Goal: Check status: Check status

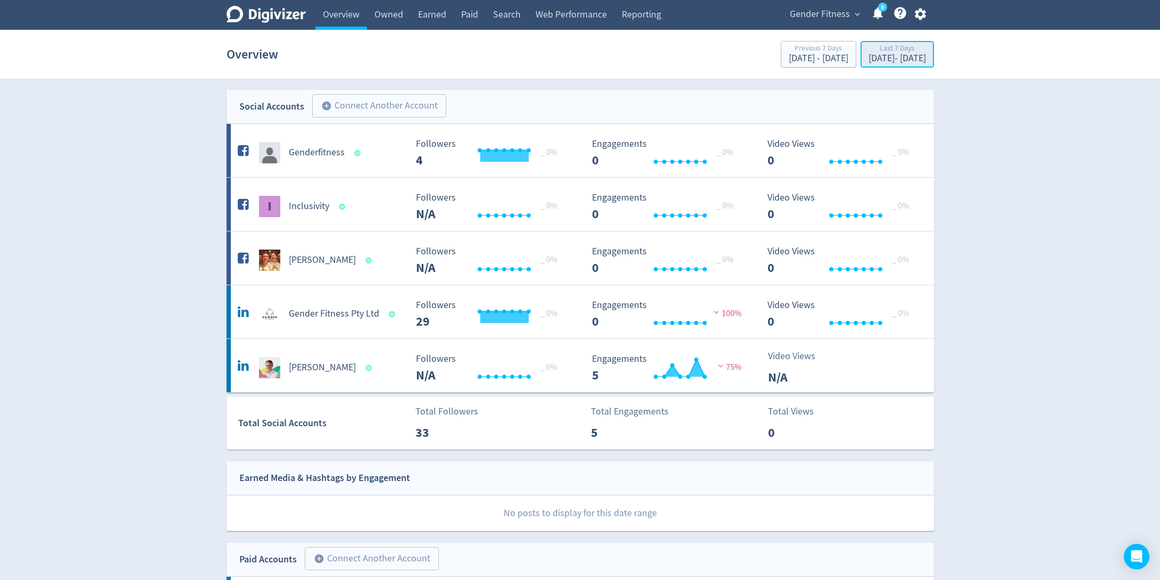
click at [868, 45] on div "Last 7 Days" at bounding box center [896, 49] width 57 height 9
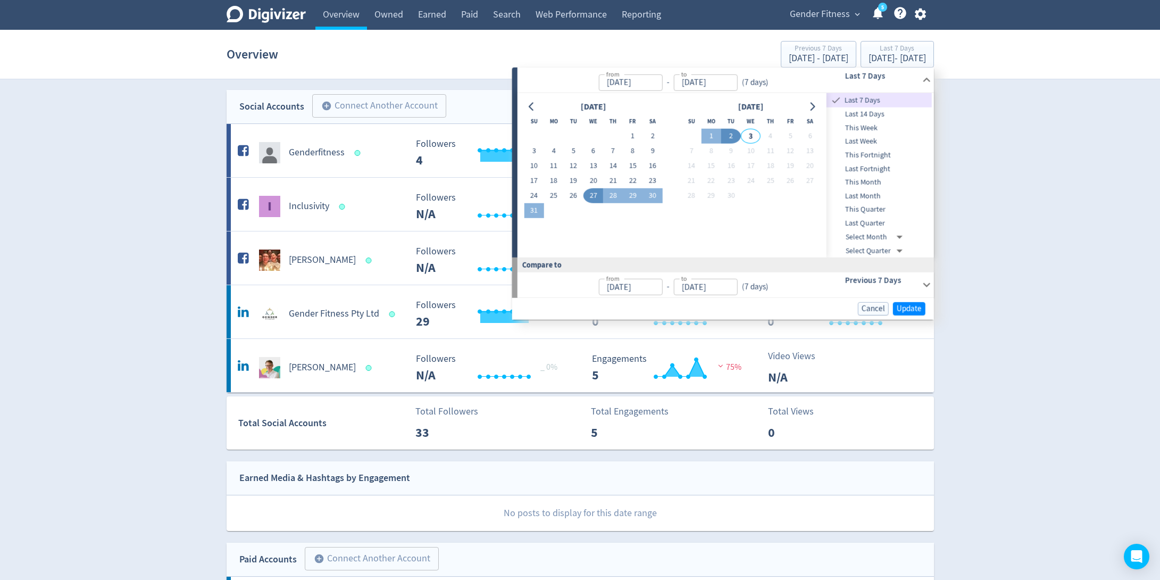
click at [852, 198] on span "Last Month" at bounding box center [878, 196] width 105 height 12
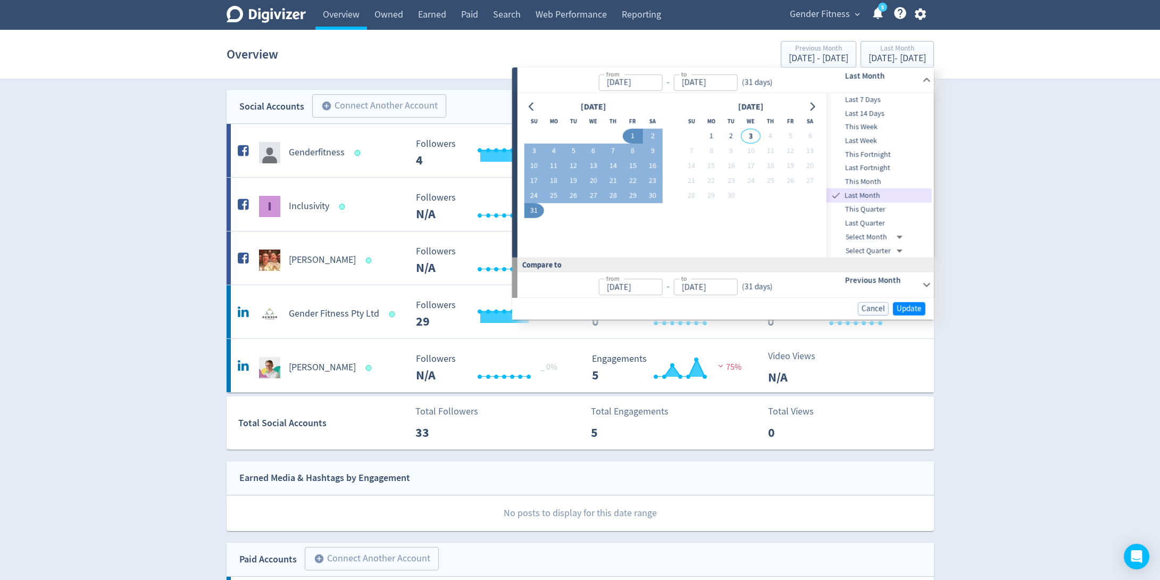
type input "[DATE]"
click at [906, 308] on span "Update" at bounding box center [909, 309] width 25 height 8
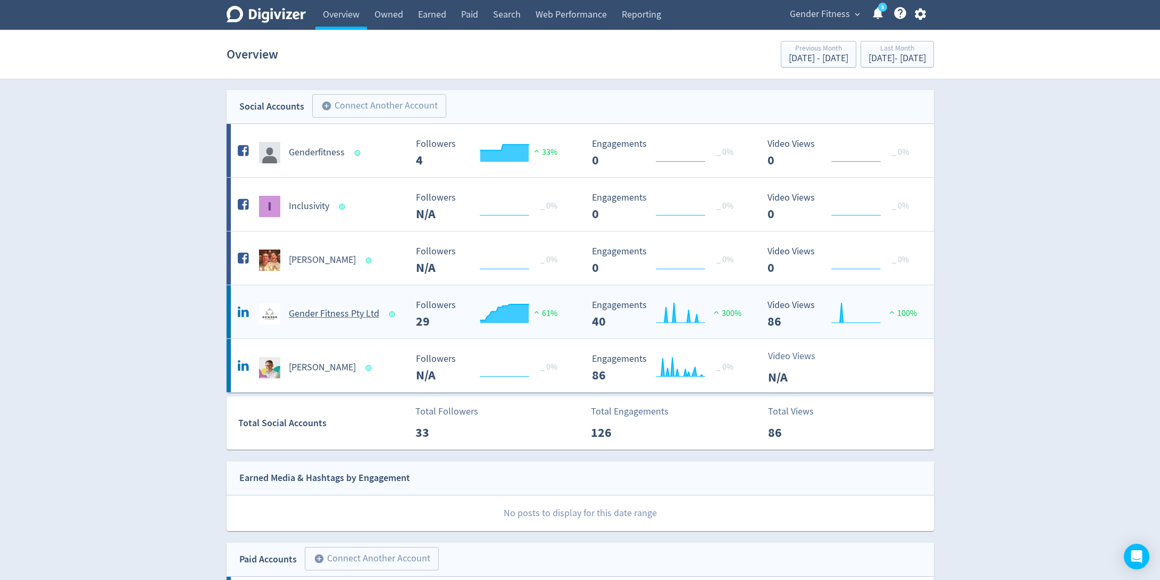
click at [357, 326] on Ltd-platform2 "Gender Fitness Pty Ltd Created with Highcharts 10.3.3 Followers 29 61% Created …" at bounding box center [580, 311] width 707 height 53
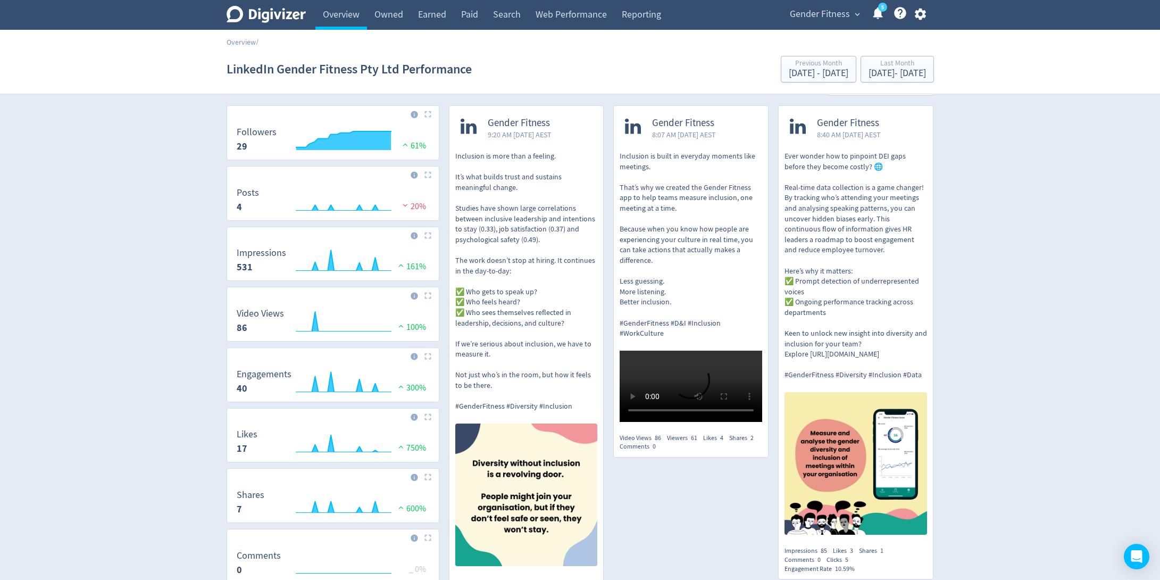
scroll to position [20, 0]
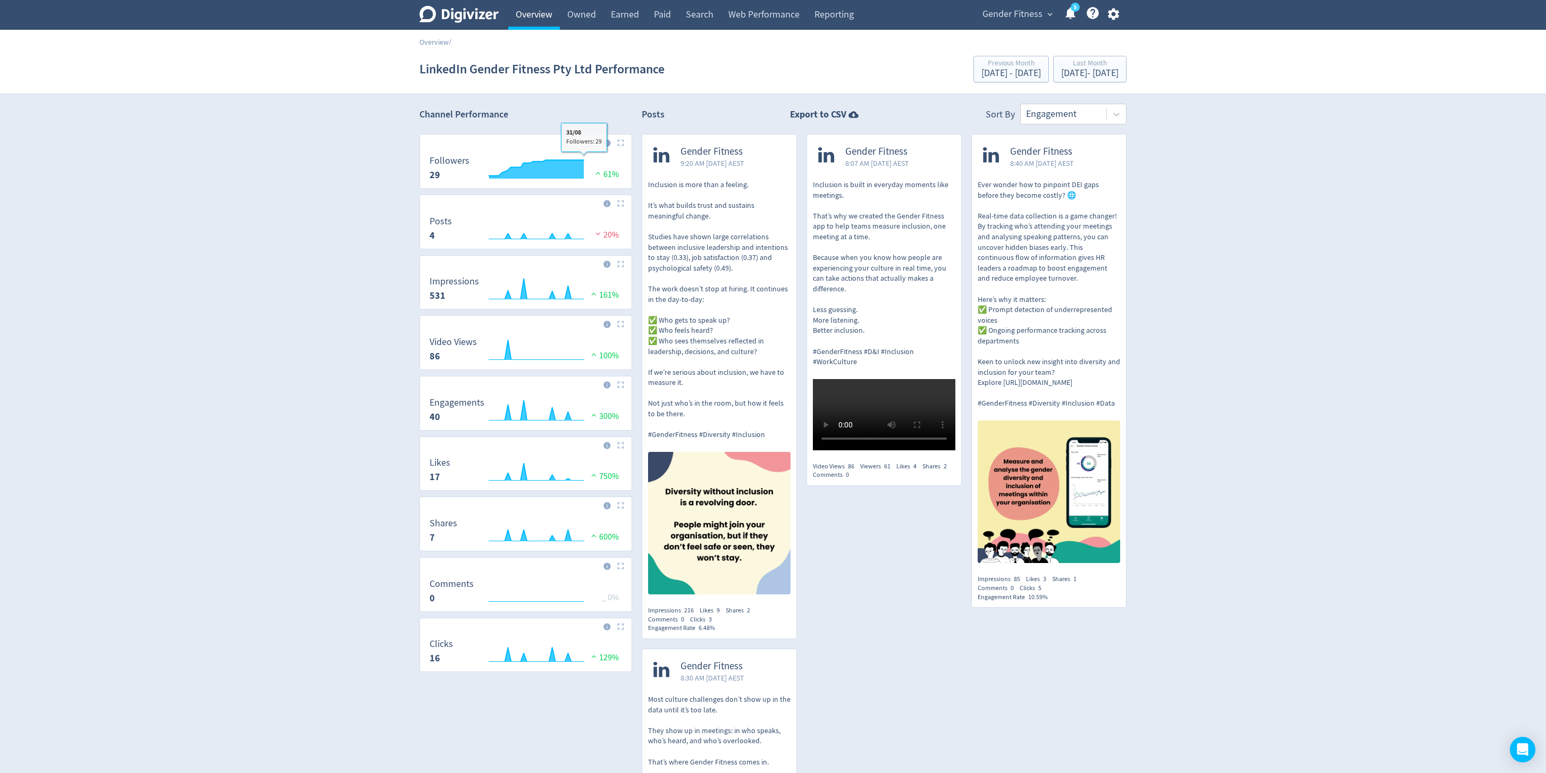
click at [527, 19] on link "Overview" at bounding box center [534, 15] width 52 height 30
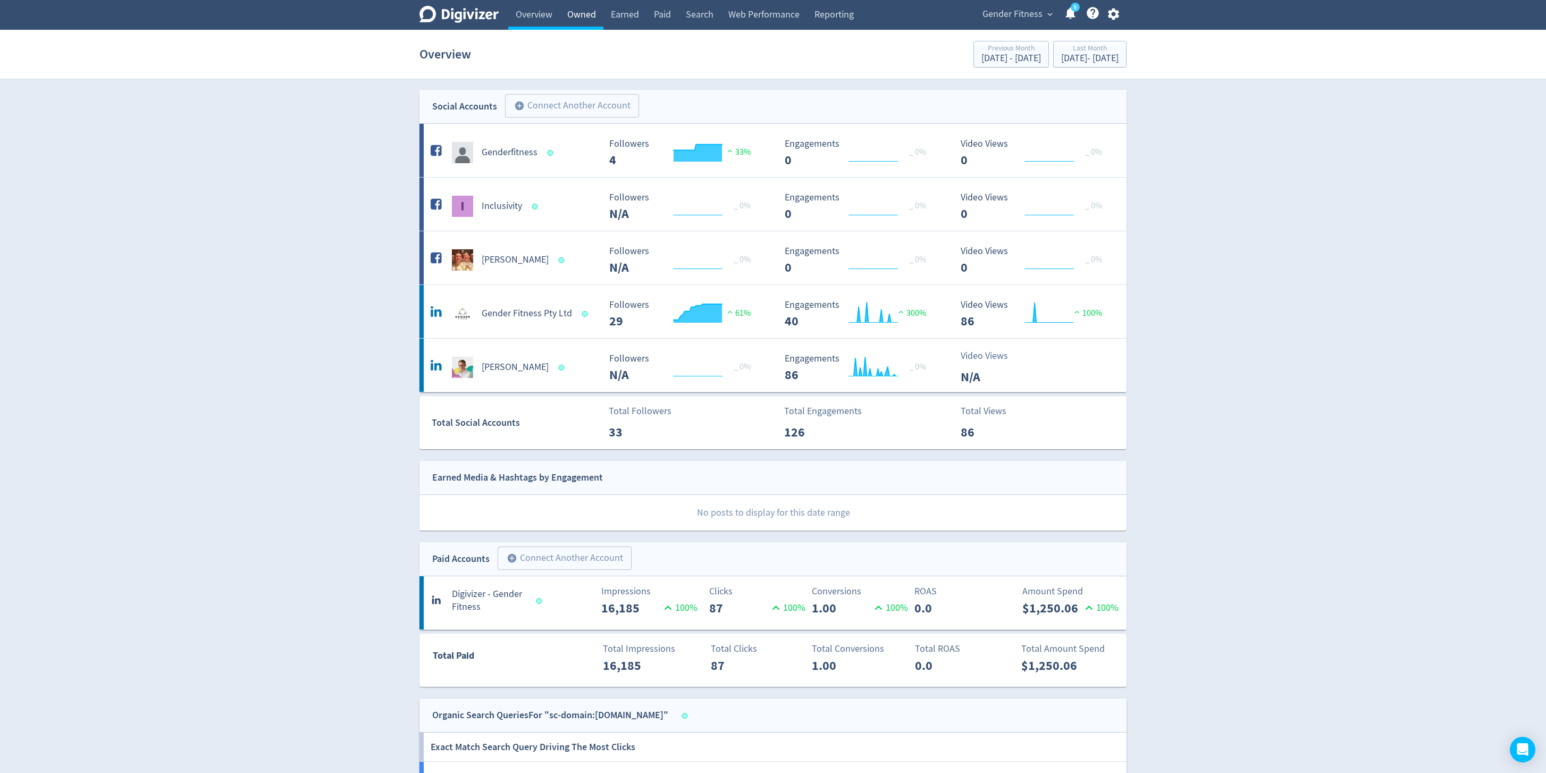
click at [582, 15] on link "Owned" at bounding box center [582, 15] width 44 height 30
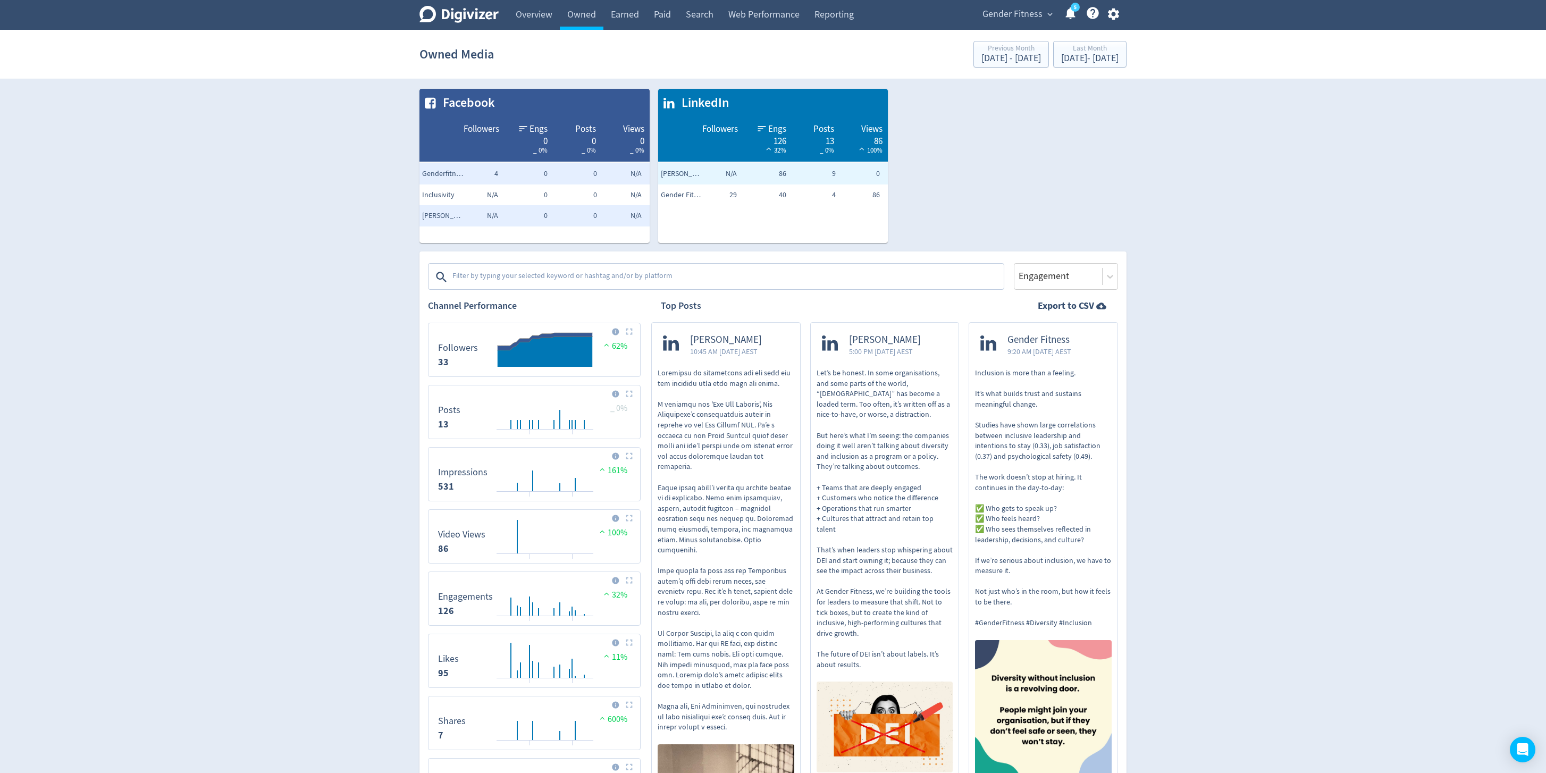
click at [699, 139] on td "Followers" at bounding box center [700, 140] width 85 height 45
click at [525, 9] on link "Overview" at bounding box center [534, 15] width 52 height 30
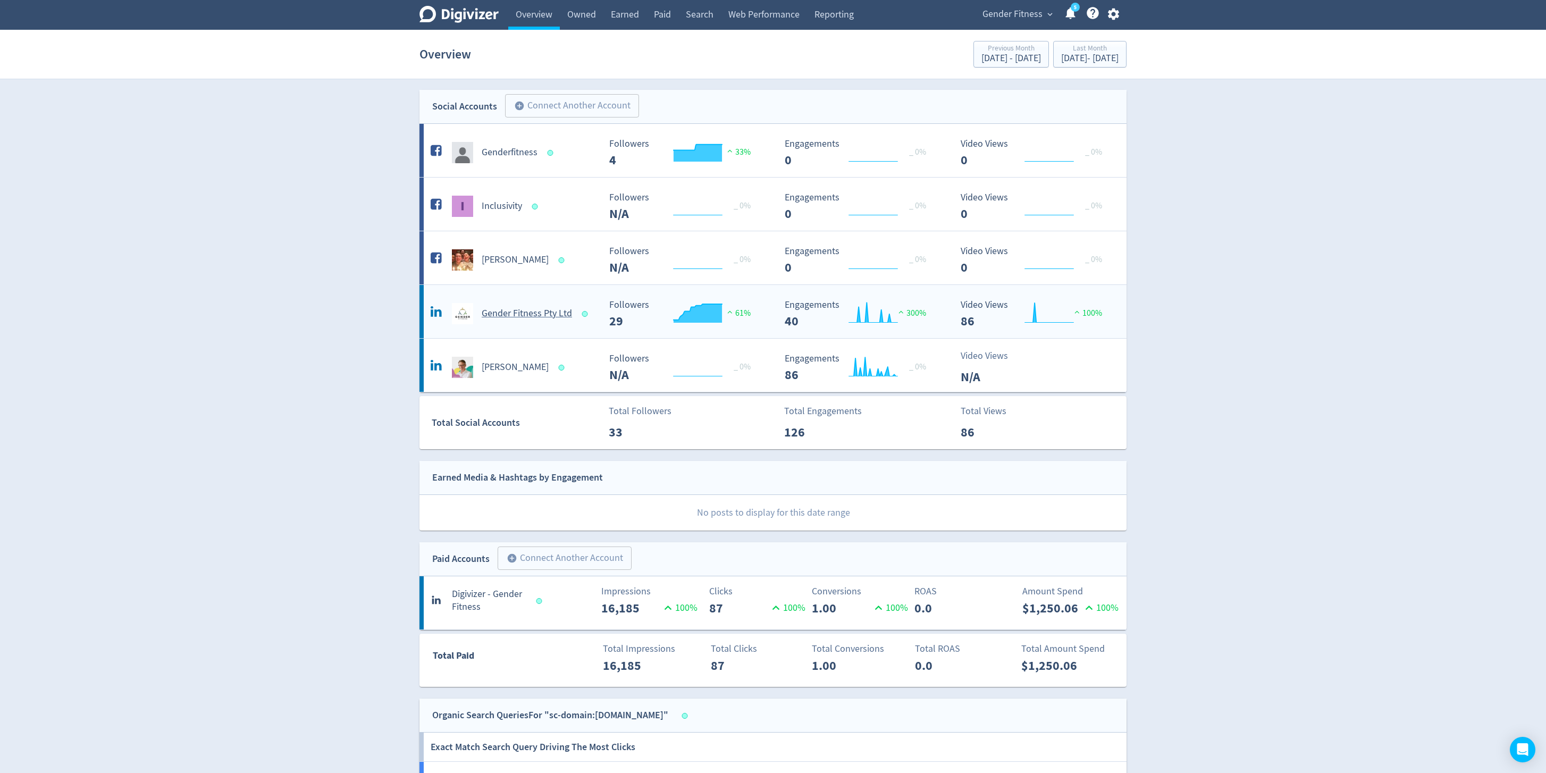
click at [549, 328] on Ltd-platform2 "Gender Fitness Pty Ltd Created with Highcharts 10.3.3 Followers 29 61% Created …" at bounding box center [773, 311] width 707 height 53
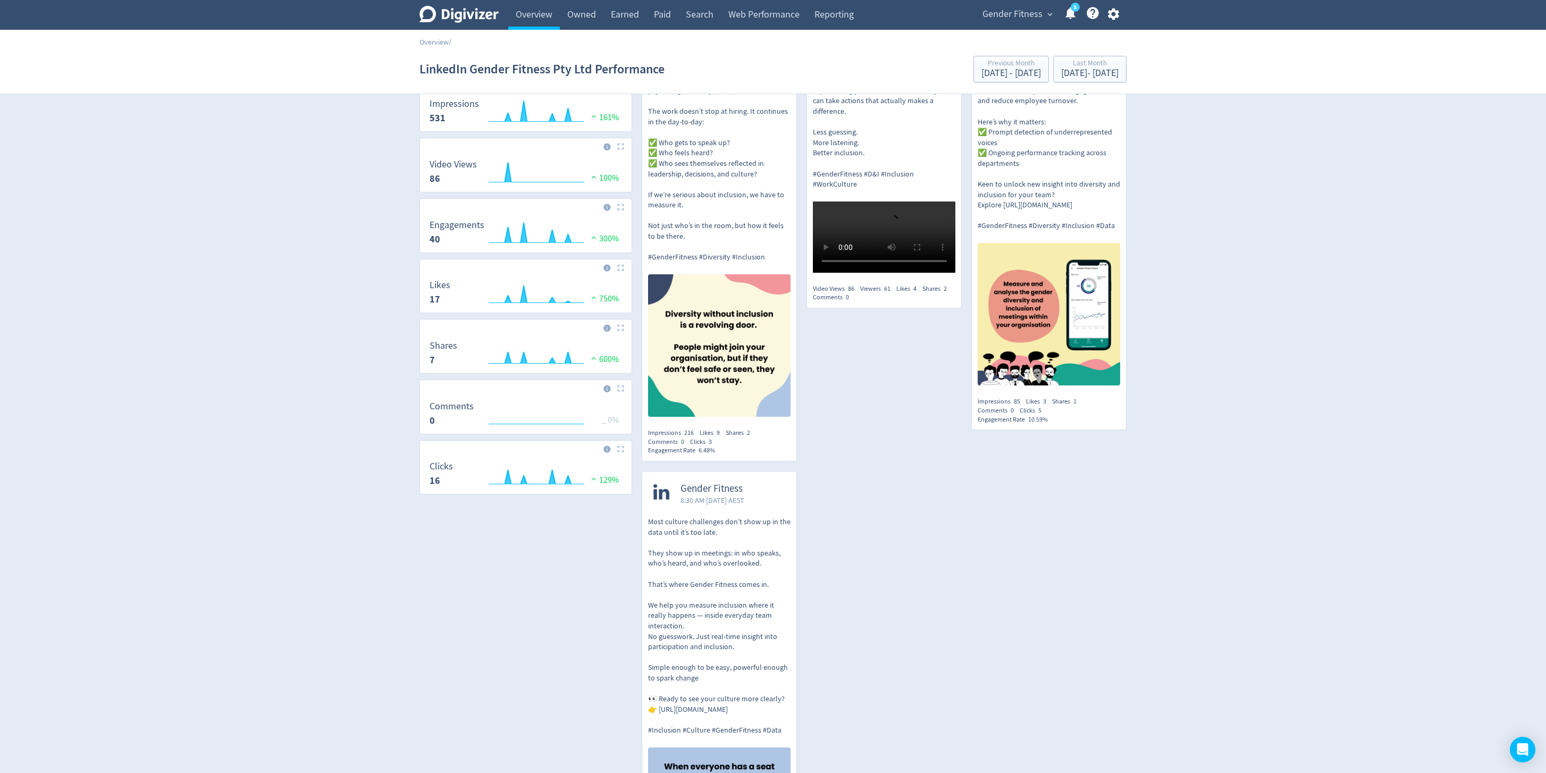
scroll to position [157, 0]
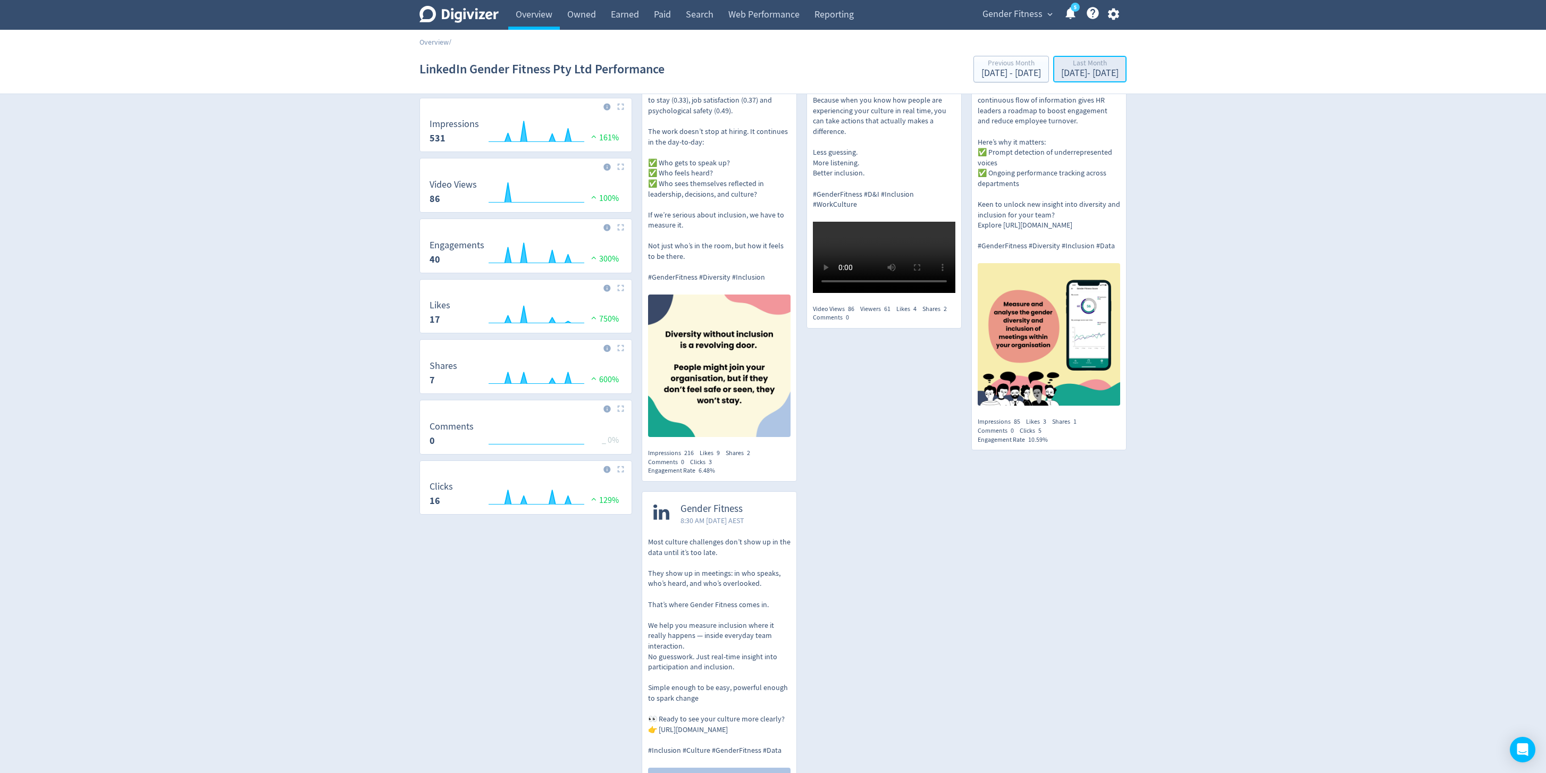
click at [1071, 80] on button "Last Month [DATE] - [DATE]" at bounding box center [1089, 69] width 73 height 27
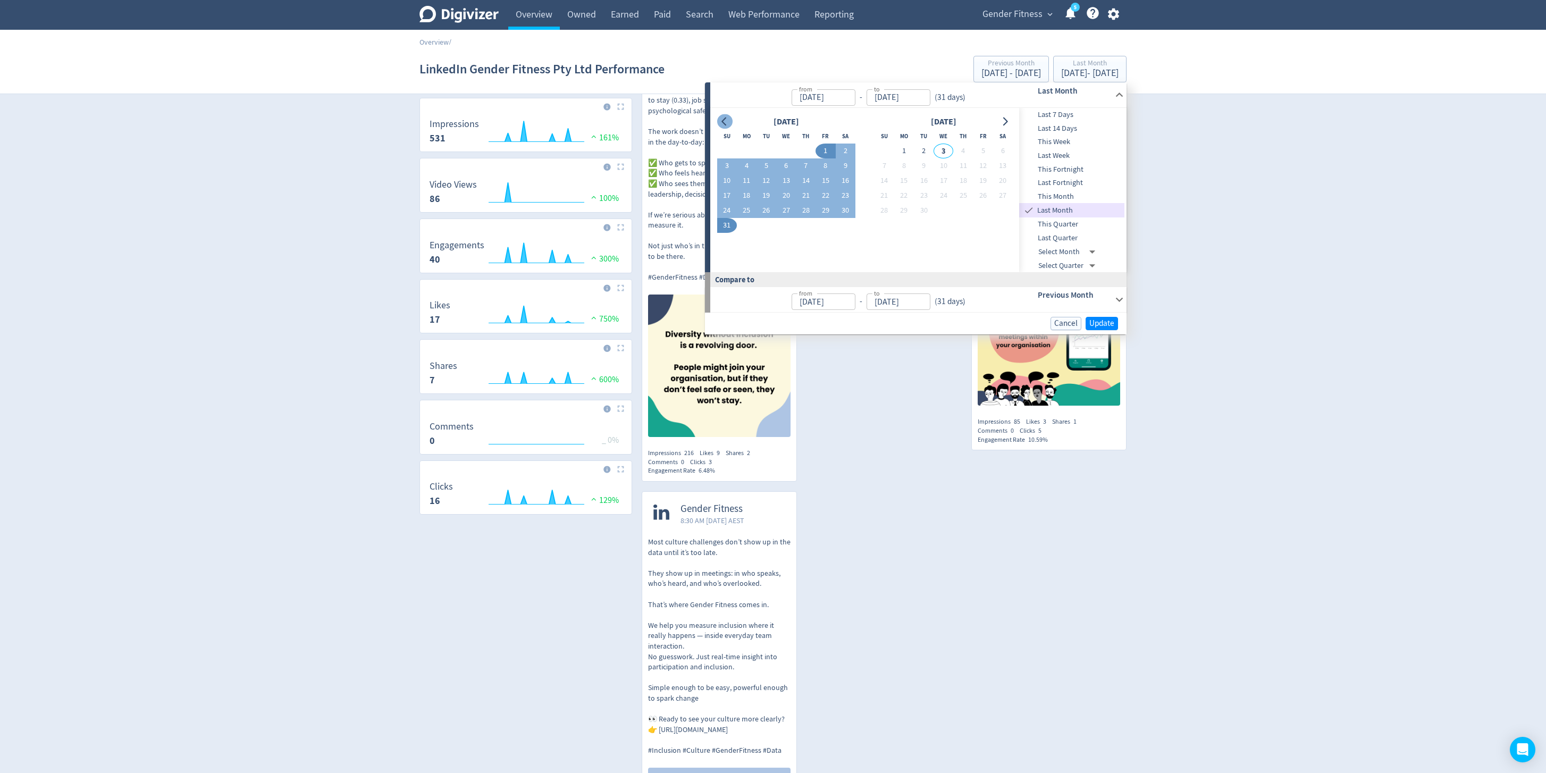
click at [728, 121] on icon "Go to previous month" at bounding box center [725, 122] width 9 height 9
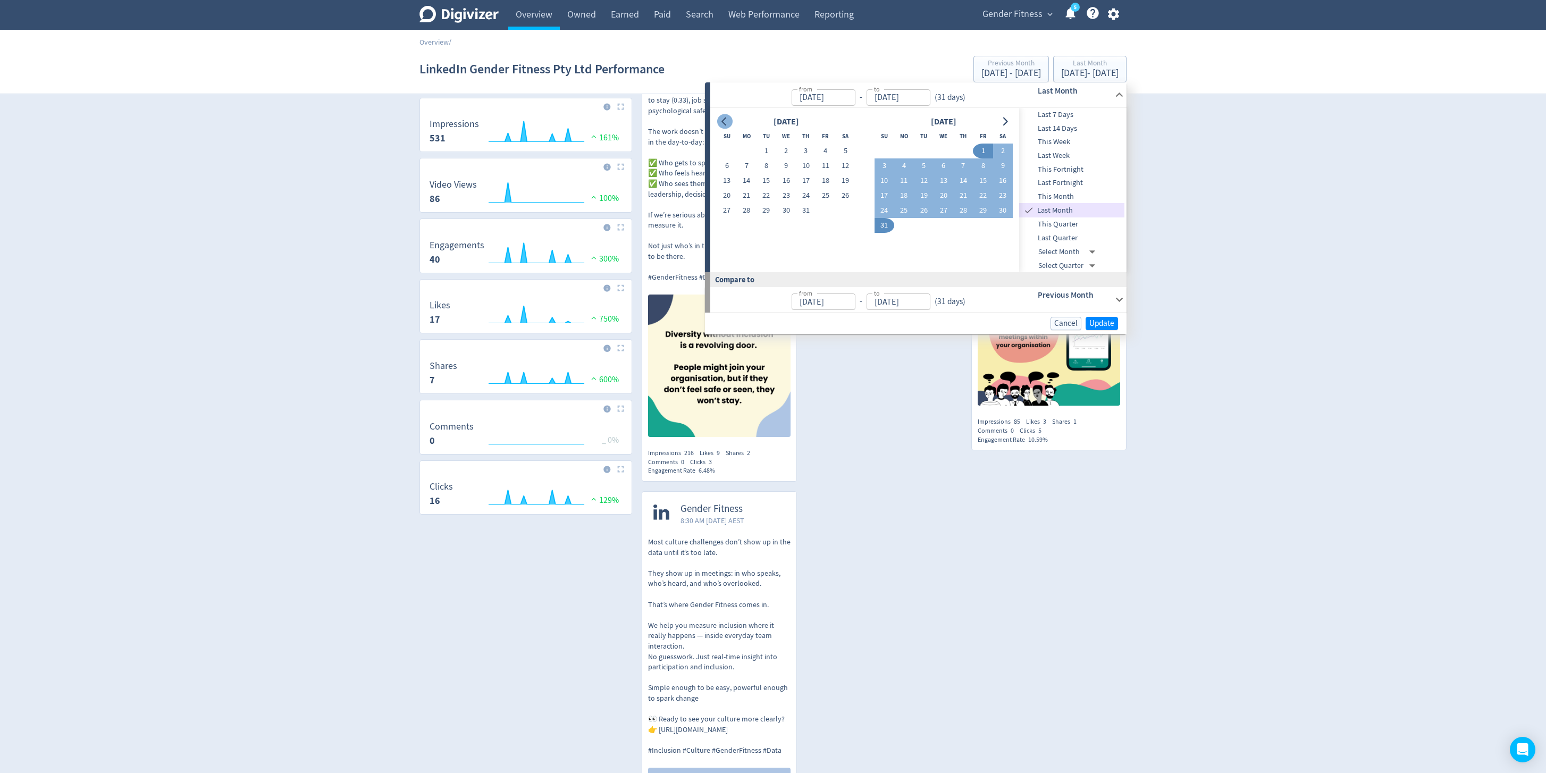
click at [728, 121] on icon "Go to previous month" at bounding box center [725, 122] width 9 height 9
click at [845, 145] on button "1" at bounding box center [846, 151] width 20 height 15
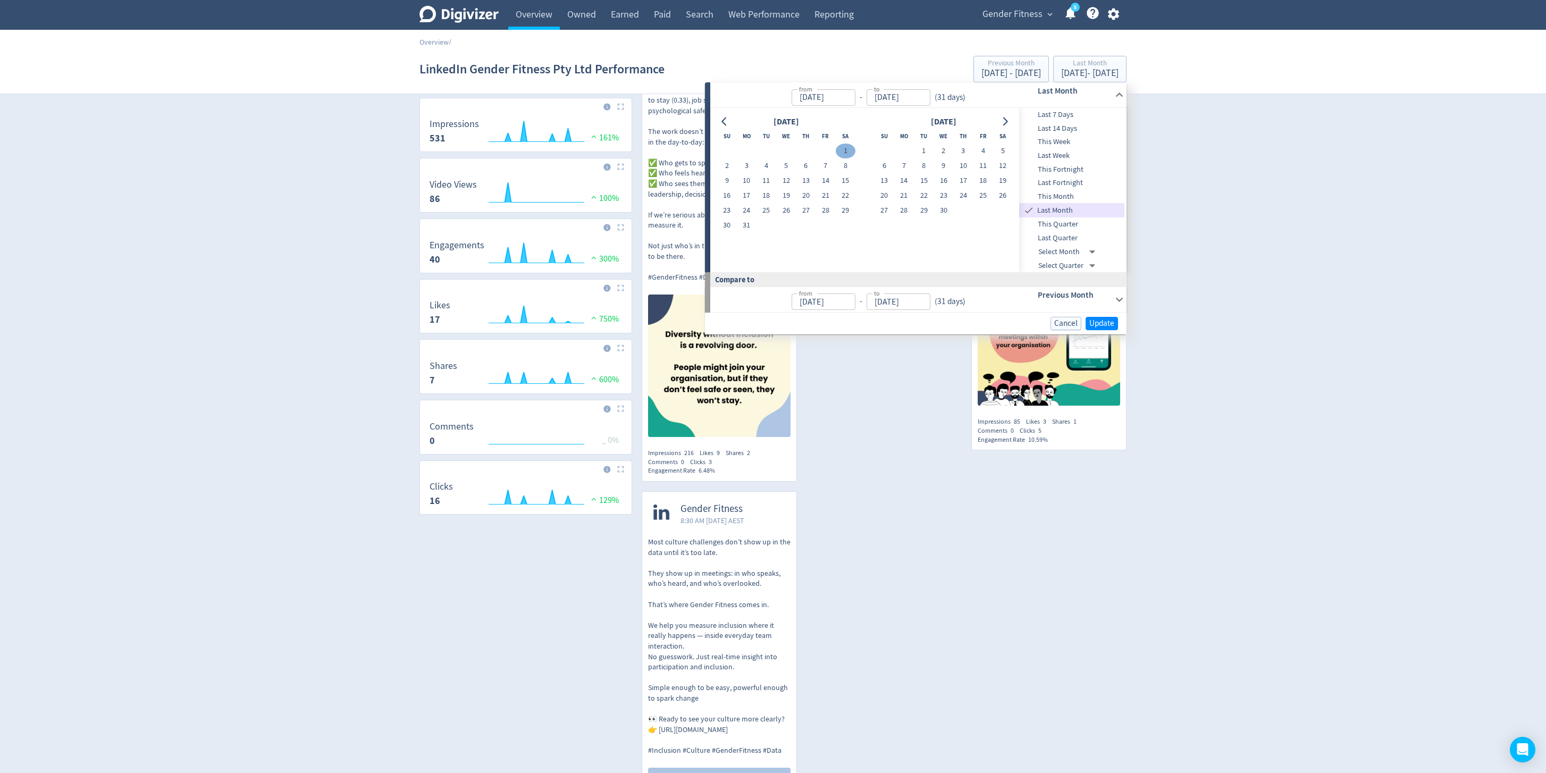
type input "[DATE]"
click at [1006, 124] on icon "Go to next month" at bounding box center [1005, 122] width 9 height 9
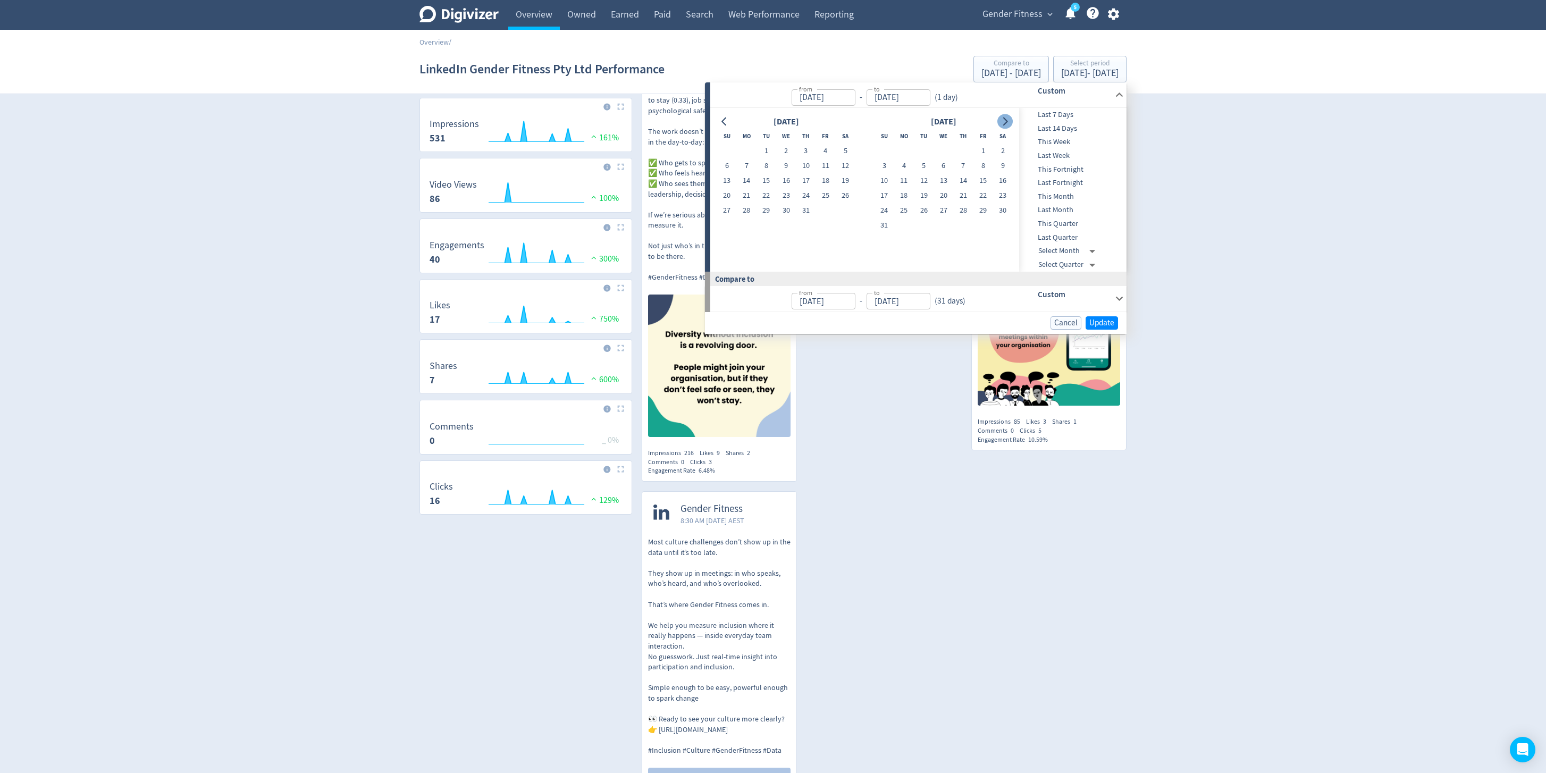
click at [1006, 125] on icon "Go to next month" at bounding box center [1005, 122] width 9 height 9
click at [926, 151] on button "2" at bounding box center [924, 151] width 20 height 15
type input "[DATE]"
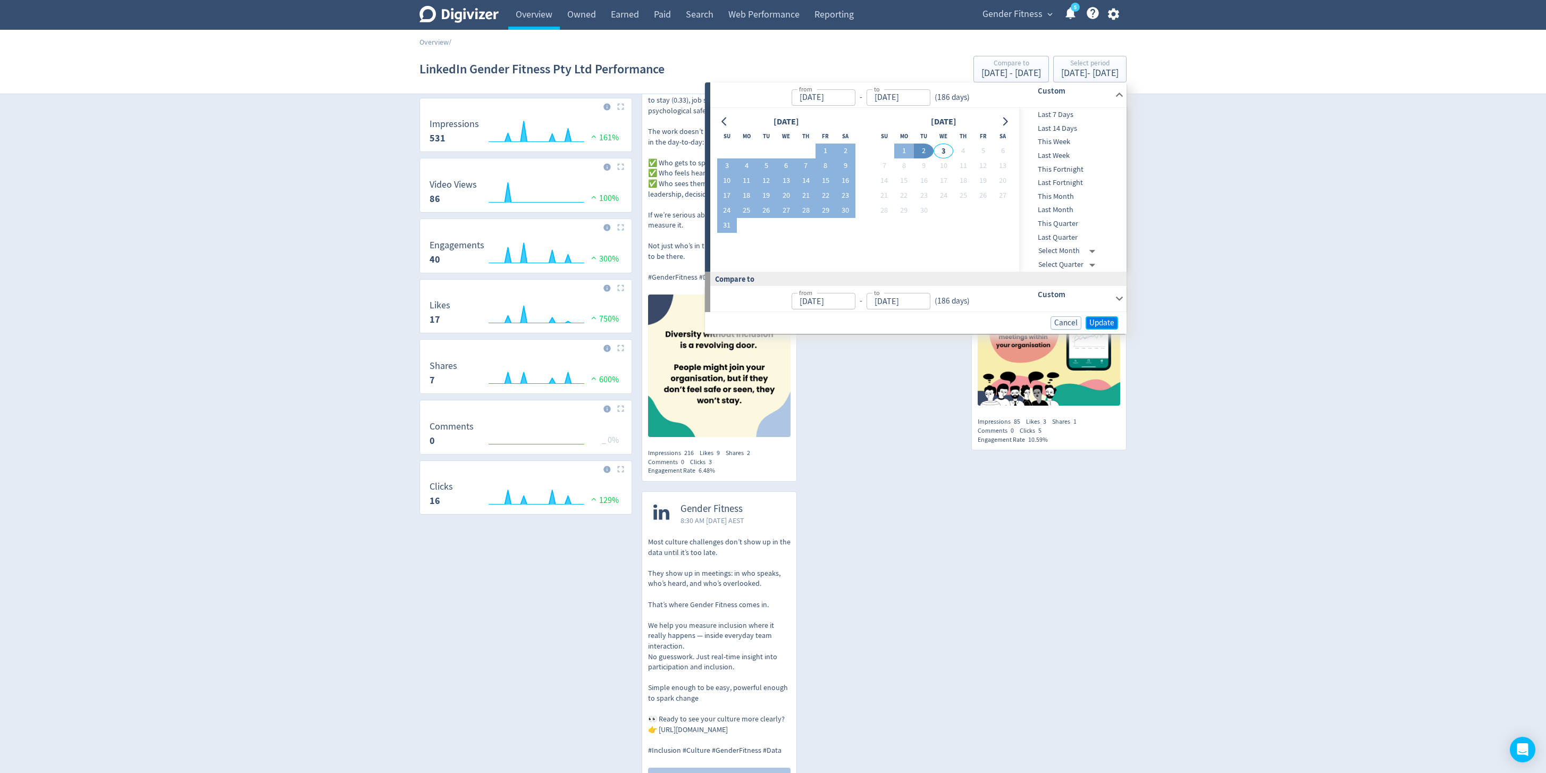
click at [1102, 326] on span "Update" at bounding box center [1102, 323] width 25 height 8
